Goal: Task Accomplishment & Management: Manage account settings

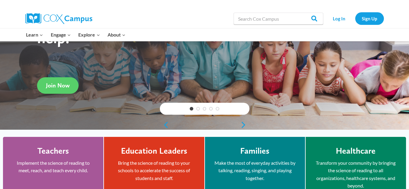
scroll to position [47, 0]
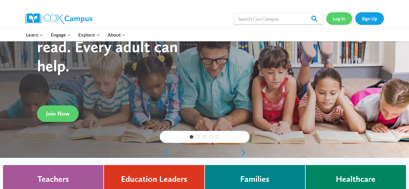
click at [336, 15] on link "Log In" at bounding box center [339, 18] width 26 height 12
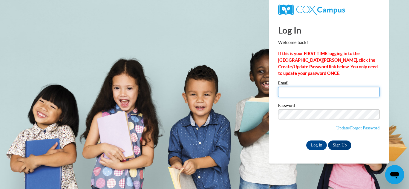
click at [298, 94] on input "Email" at bounding box center [329, 92] width 102 height 10
type input "[EMAIL_ADDRESS][DOMAIN_NAME]"
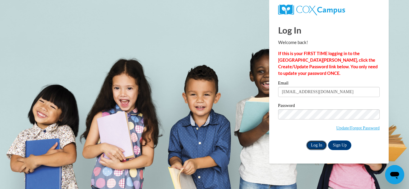
click at [323, 143] on input "Log In" at bounding box center [316, 145] width 21 height 10
